Goal: Information Seeking & Learning: Learn about a topic

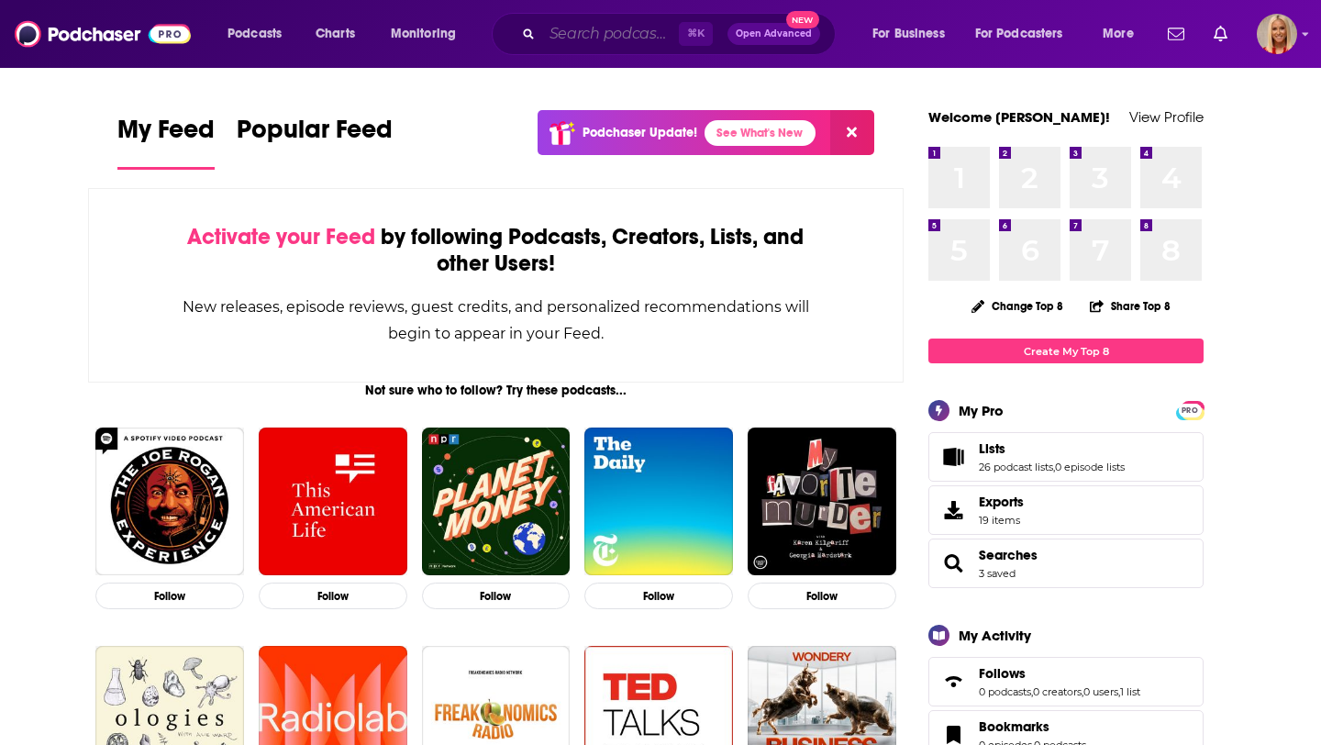
click at [637, 28] on input "Search podcasts, credits, & more..." at bounding box center [610, 33] width 137 height 29
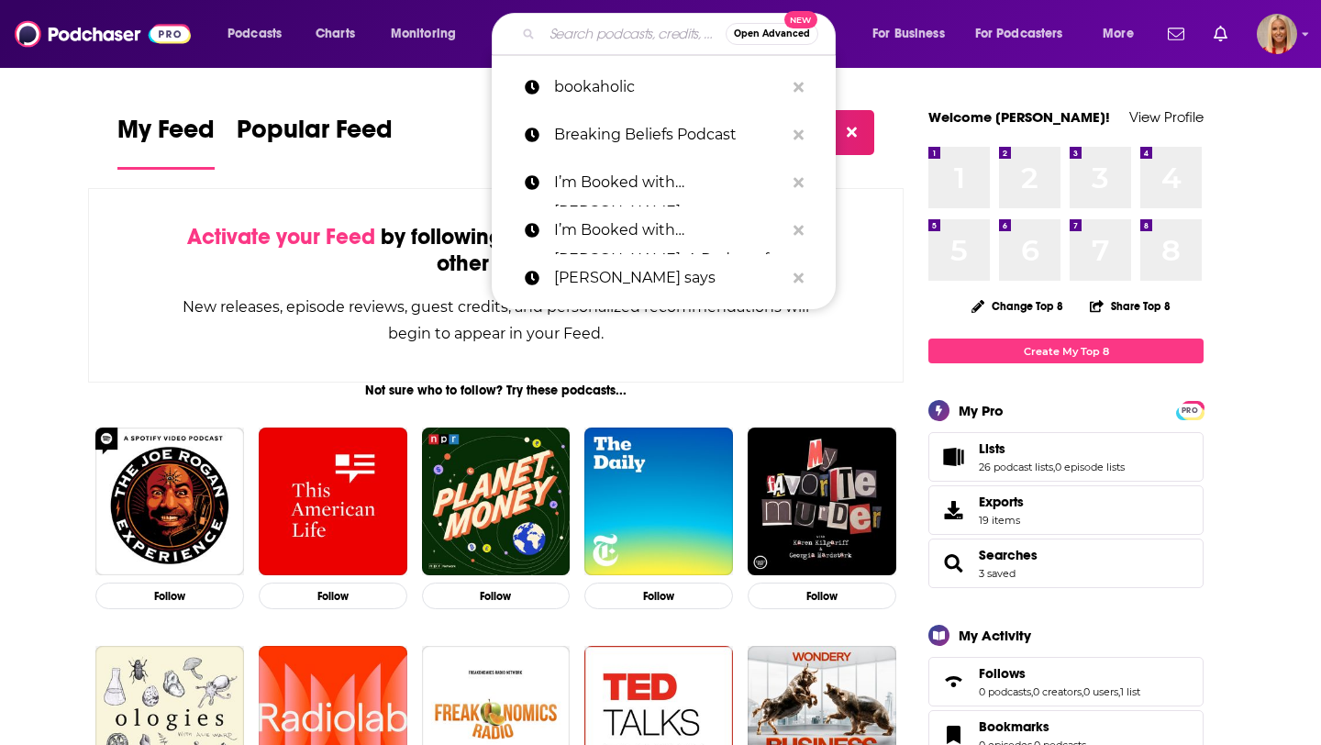
paste input "TFU Podcast"
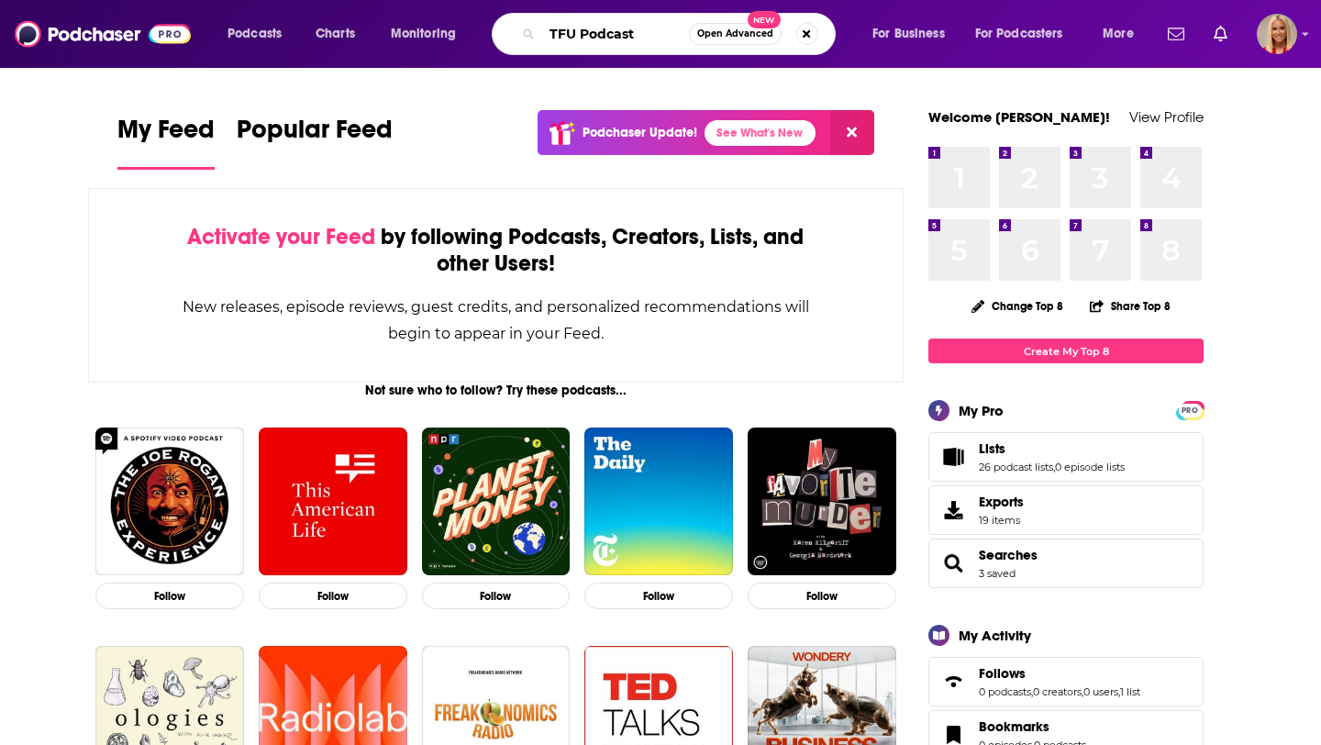
type input "TFU Podcast"
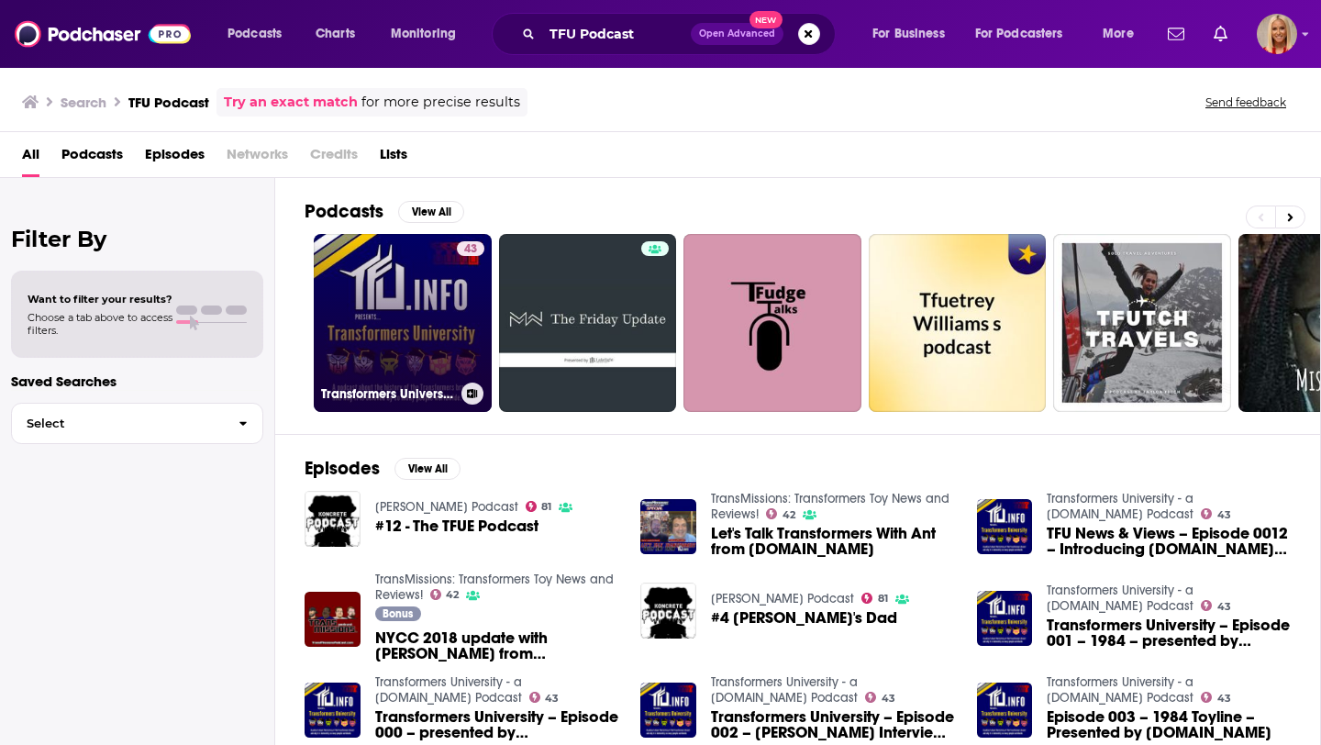
click at [437, 341] on link "43 Transformers University - a [DOMAIN_NAME] Podcast" at bounding box center [403, 323] width 178 height 178
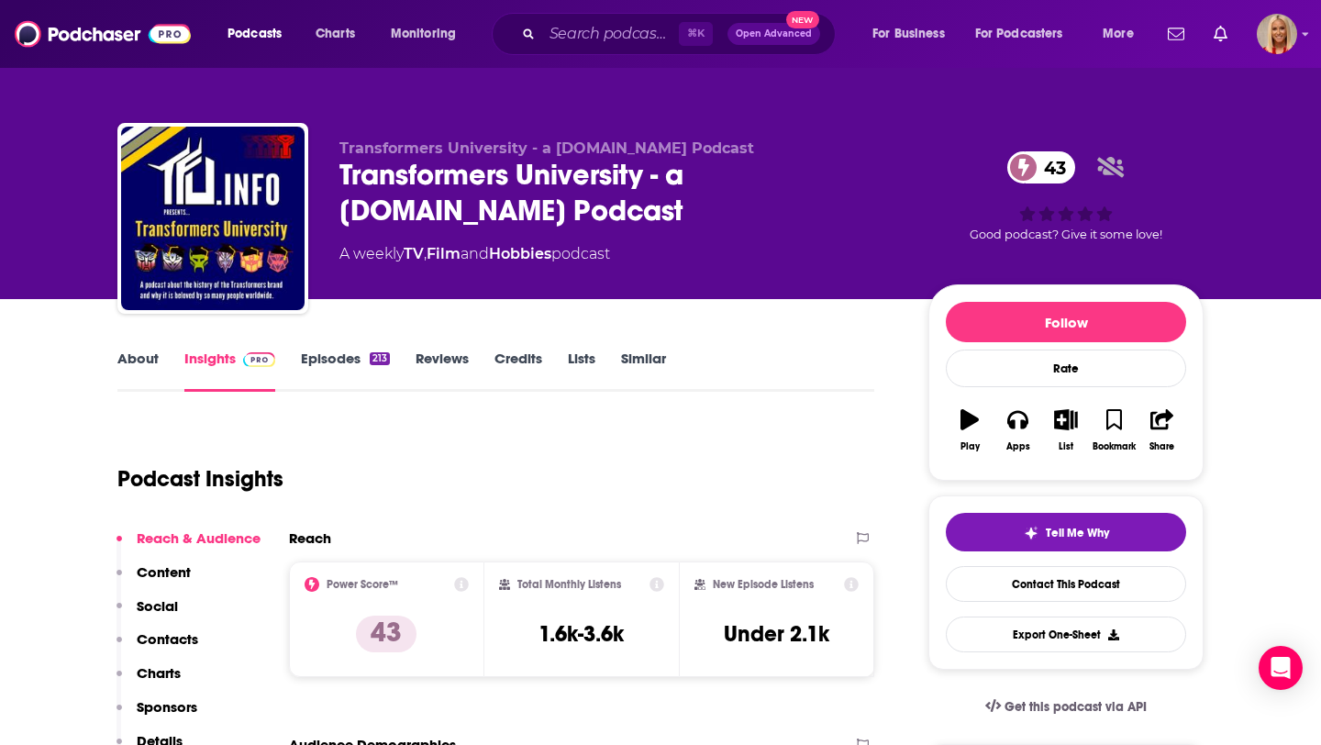
click at [668, 450] on div "Podcast Insights" at bounding box center [488, 468] width 742 height 94
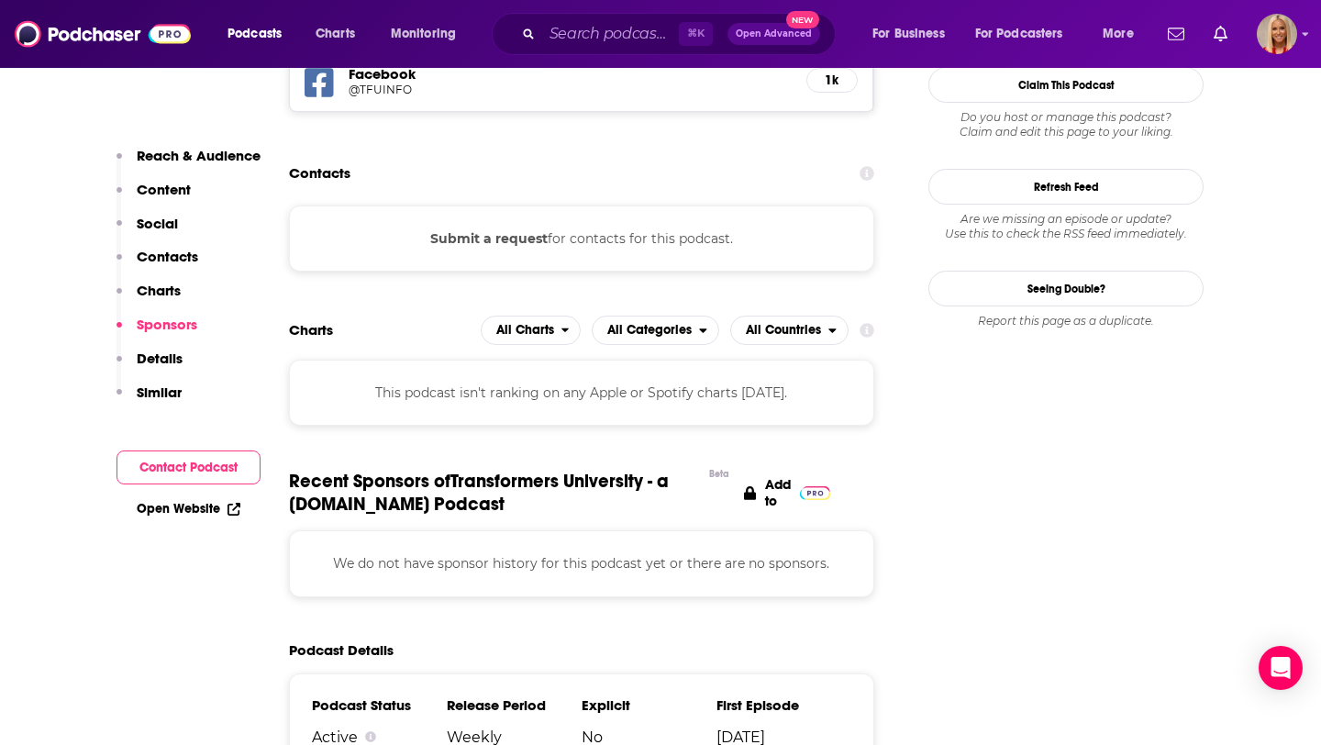
scroll to position [1699, 0]
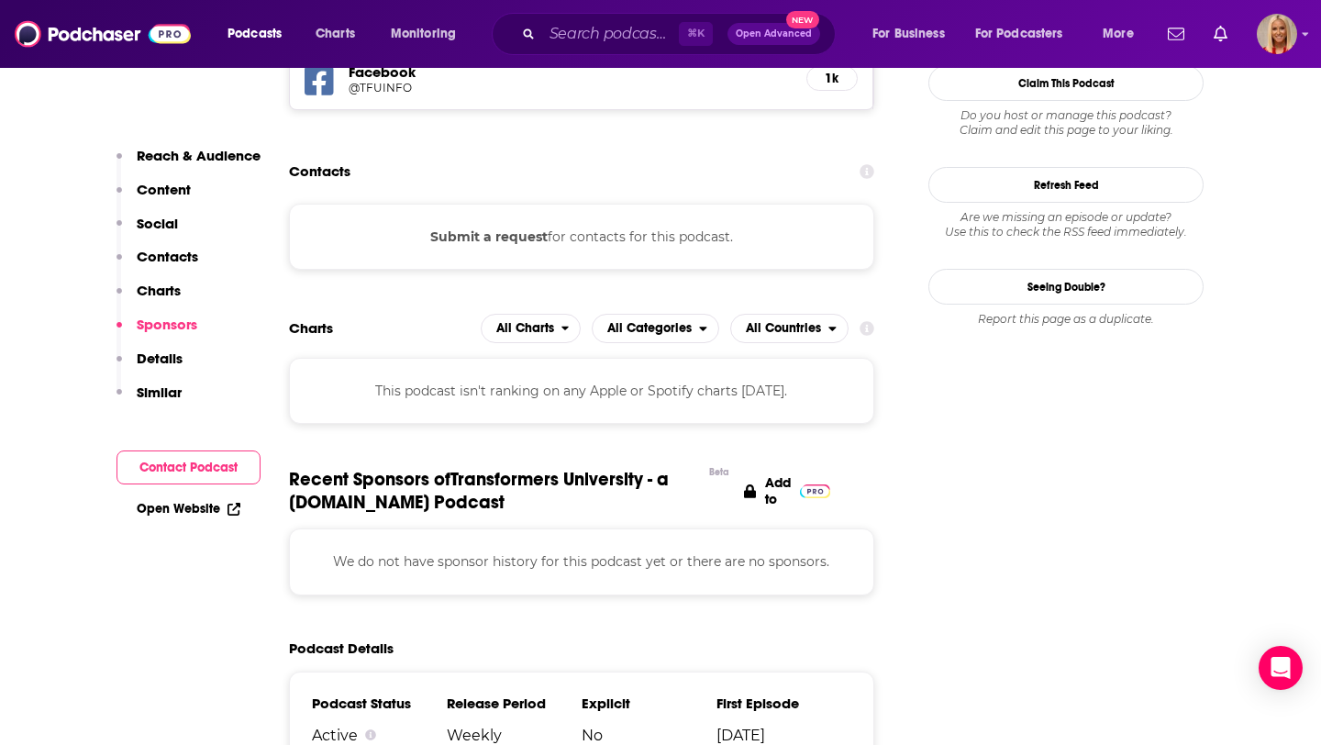
click at [165, 190] on p "Content" at bounding box center [164, 189] width 54 height 17
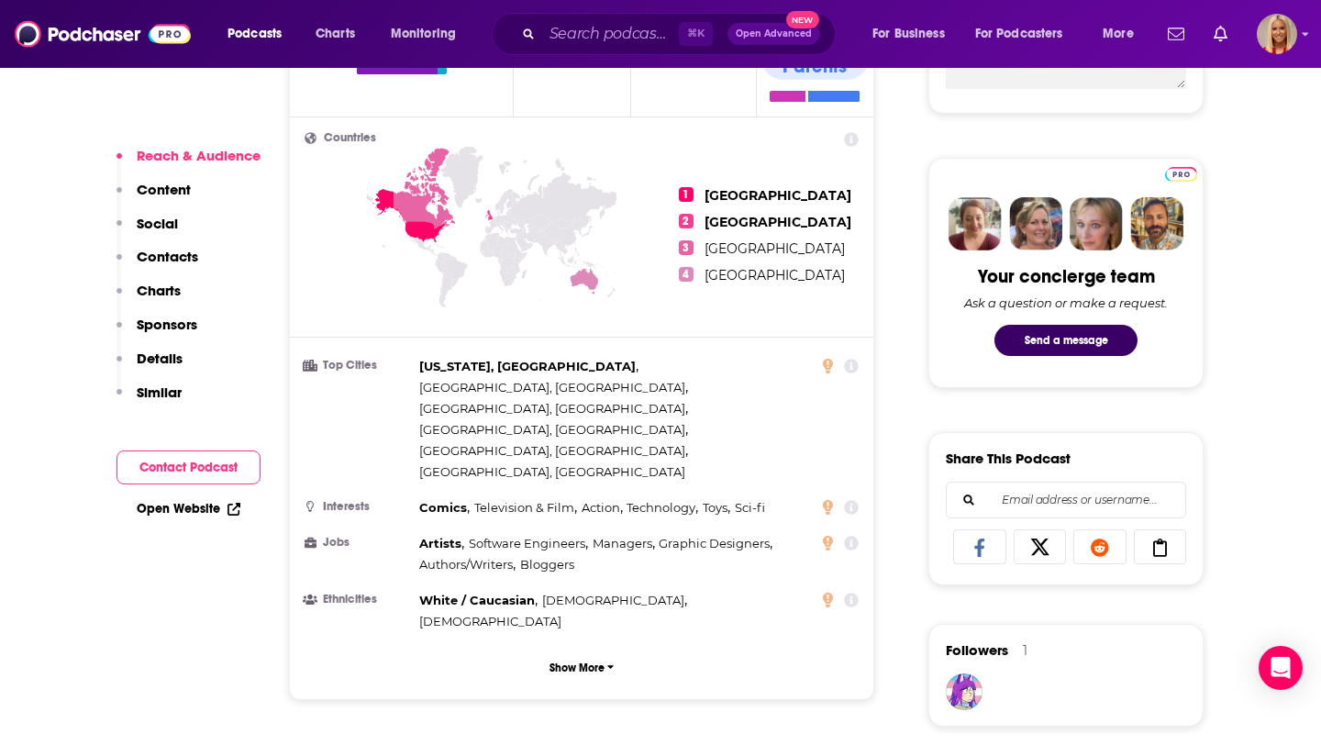
scroll to position [794, 0]
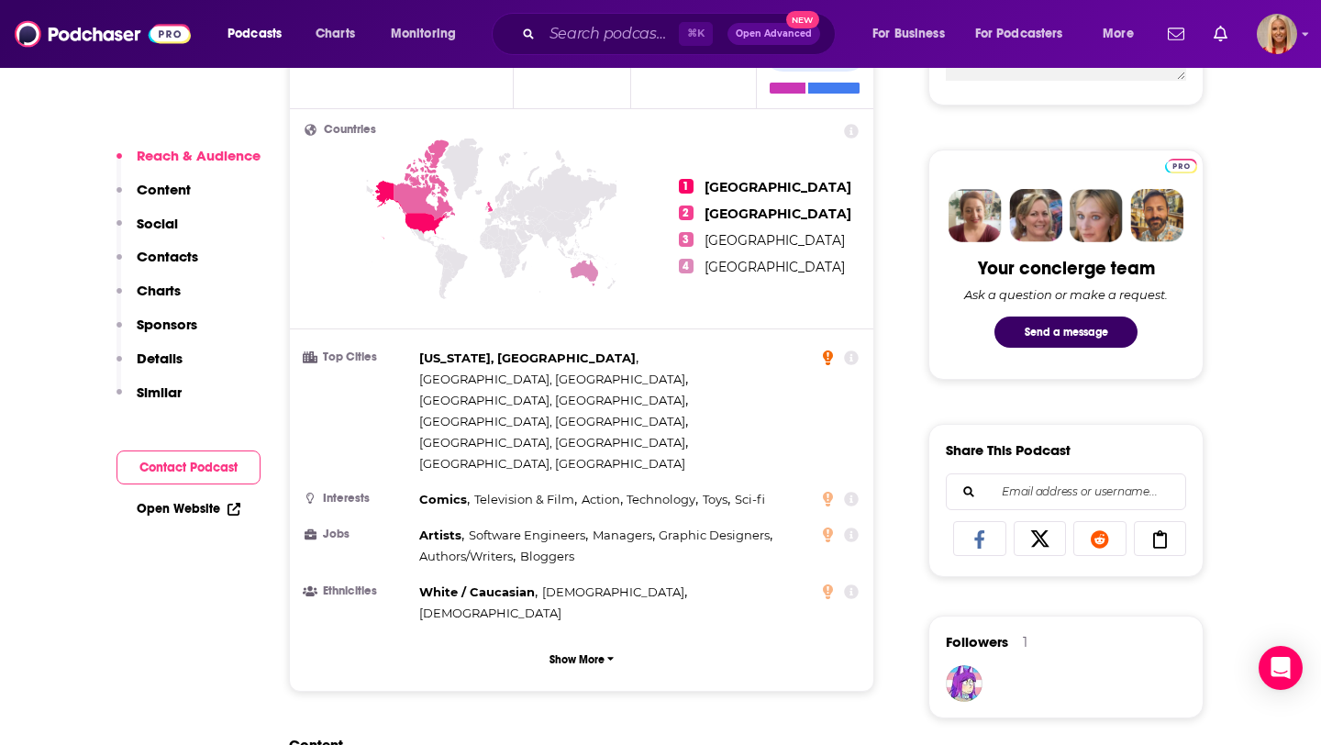
click at [827, 350] on icon at bounding box center [828, 357] width 10 height 15
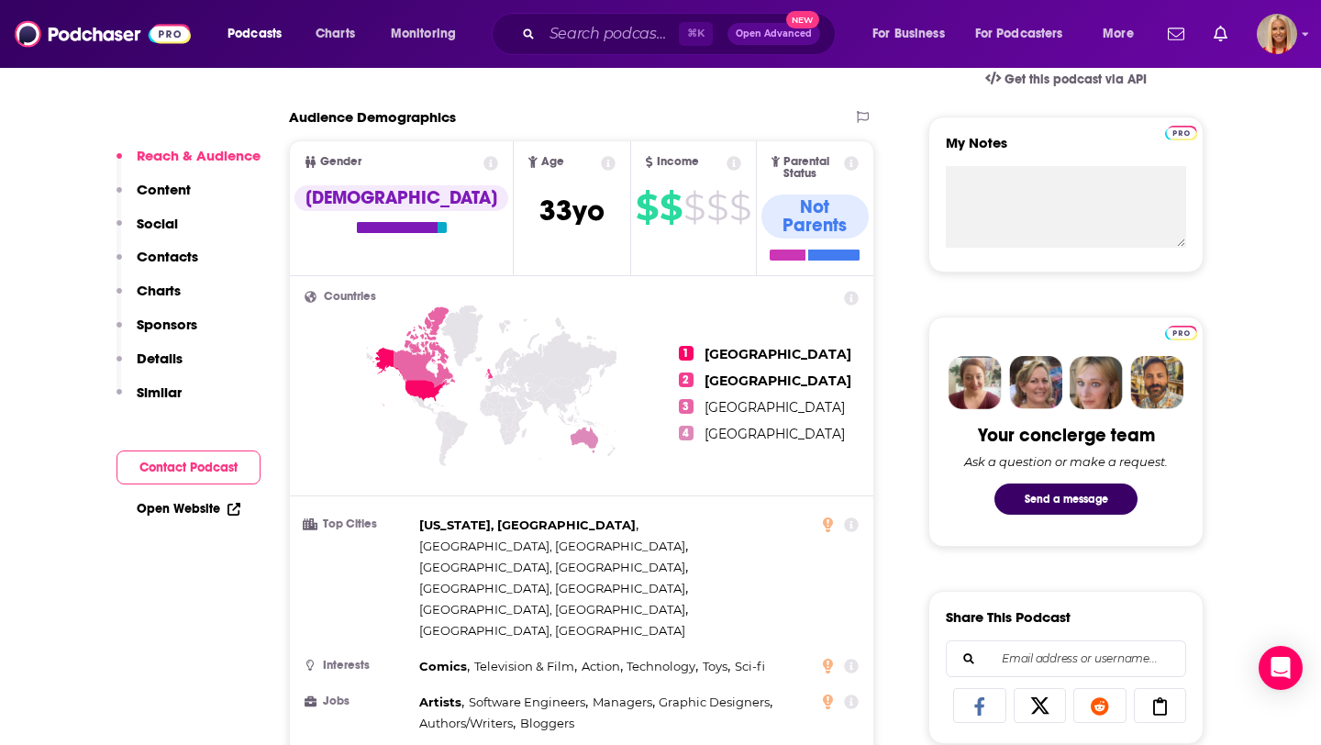
scroll to position [227, 0]
